Goal: Go to known website: Access a specific website the user already knows

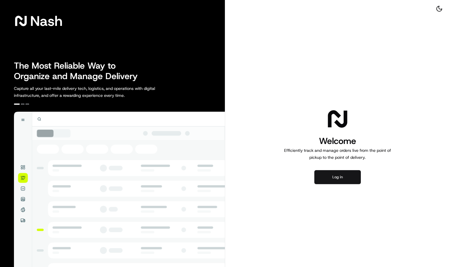
click at [340, 174] on button "Log in" at bounding box center [337, 177] width 46 height 14
